Goal: Transaction & Acquisition: Purchase product/service

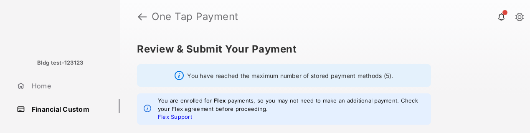
scroll to position [171, 0]
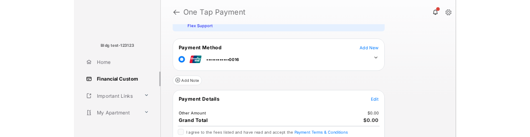
scroll to position [120, 0]
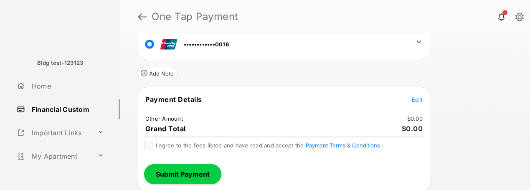
click at [421, 97] on span "Edit" at bounding box center [417, 99] width 11 height 7
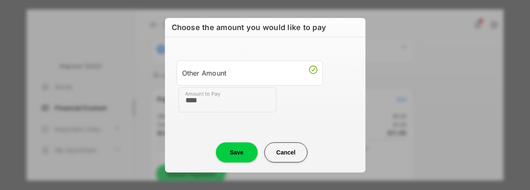
type input "****"
click at [236, 150] on button "Save" at bounding box center [237, 153] width 42 height 20
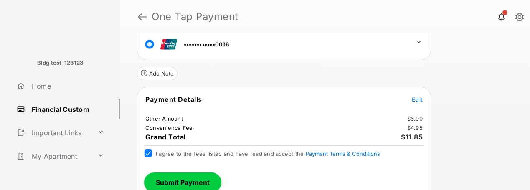
click at [165, 181] on button "Submit Payment" at bounding box center [182, 183] width 77 height 20
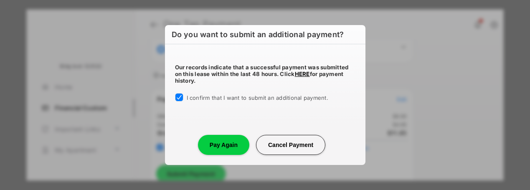
click at [227, 145] on button "Pay Again" at bounding box center [223, 145] width 51 height 20
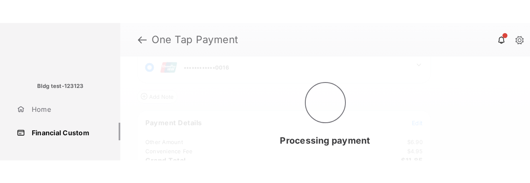
scroll to position [13, 0]
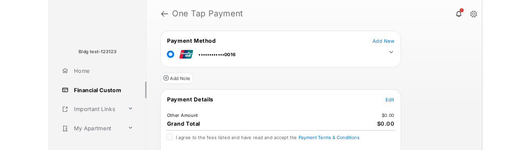
scroll to position [129, 0]
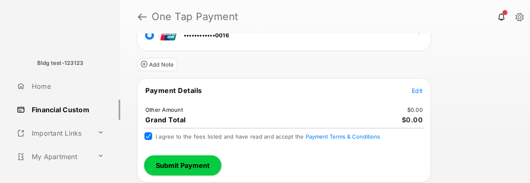
click at [414, 92] on span "Edit" at bounding box center [417, 90] width 11 height 7
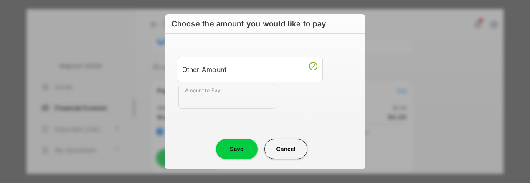
click at [210, 101] on input "Amount to Pay" at bounding box center [227, 96] width 98 height 25
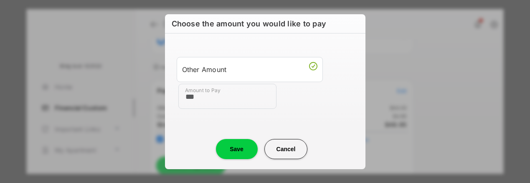
type input "***"
click at [230, 147] on button "Save" at bounding box center [237, 149] width 42 height 20
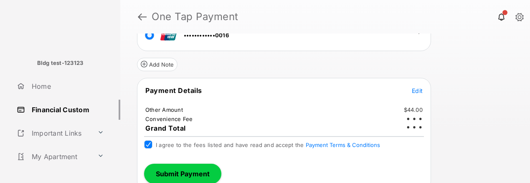
click at [173, 167] on button "Submit Payment" at bounding box center [182, 173] width 77 height 20
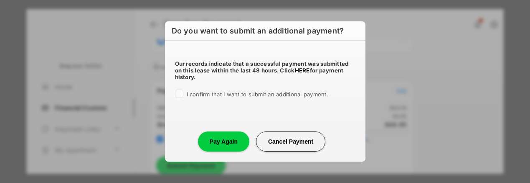
click at [174, 89] on div "Our records indicate that a successful payment was submitted on this lease with…" at bounding box center [265, 78] width 201 height 74
click at [214, 140] on button "Pay Again" at bounding box center [223, 141] width 51 height 20
